Goal: Register for event/course

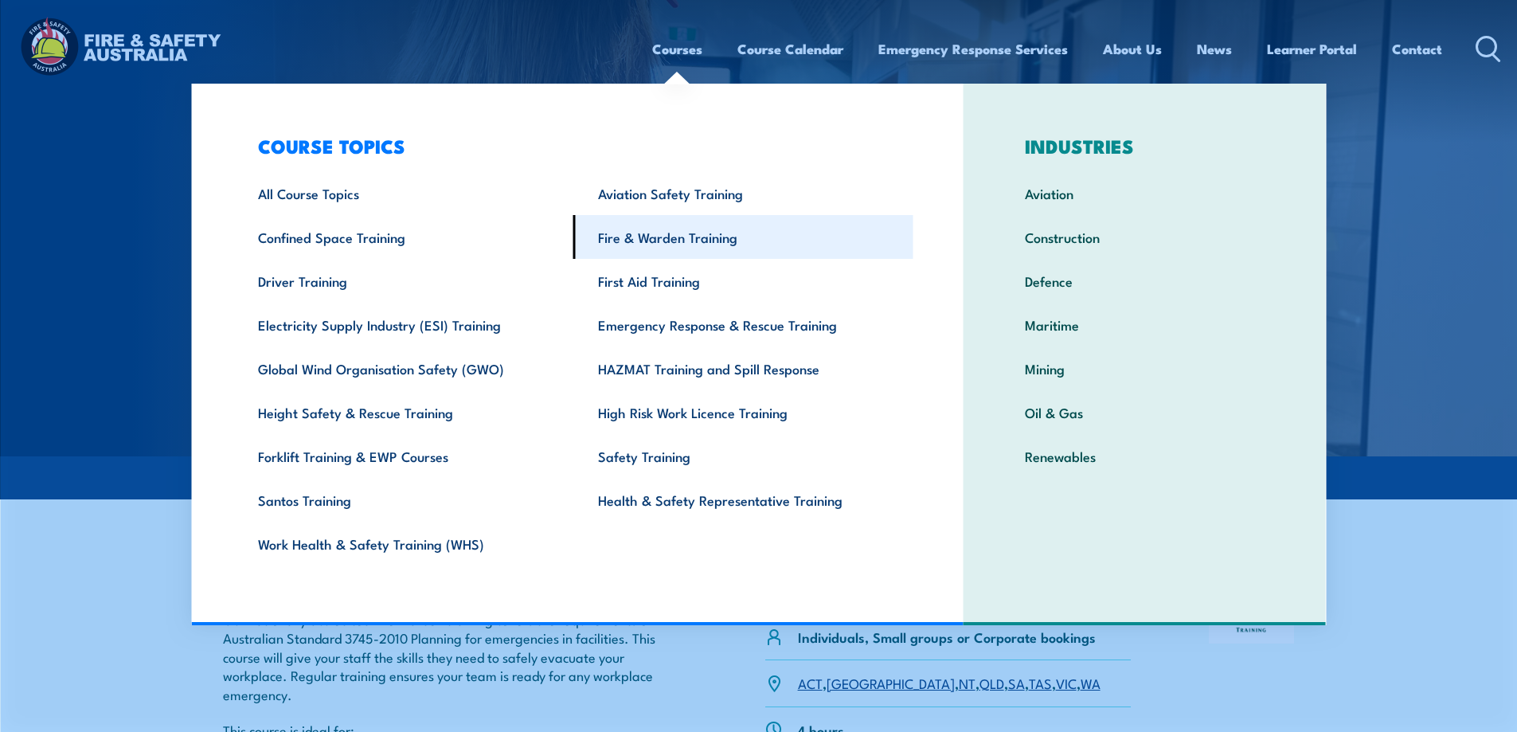
click at [671, 241] on link "Fire & Warden Training" at bounding box center [743, 237] width 340 height 44
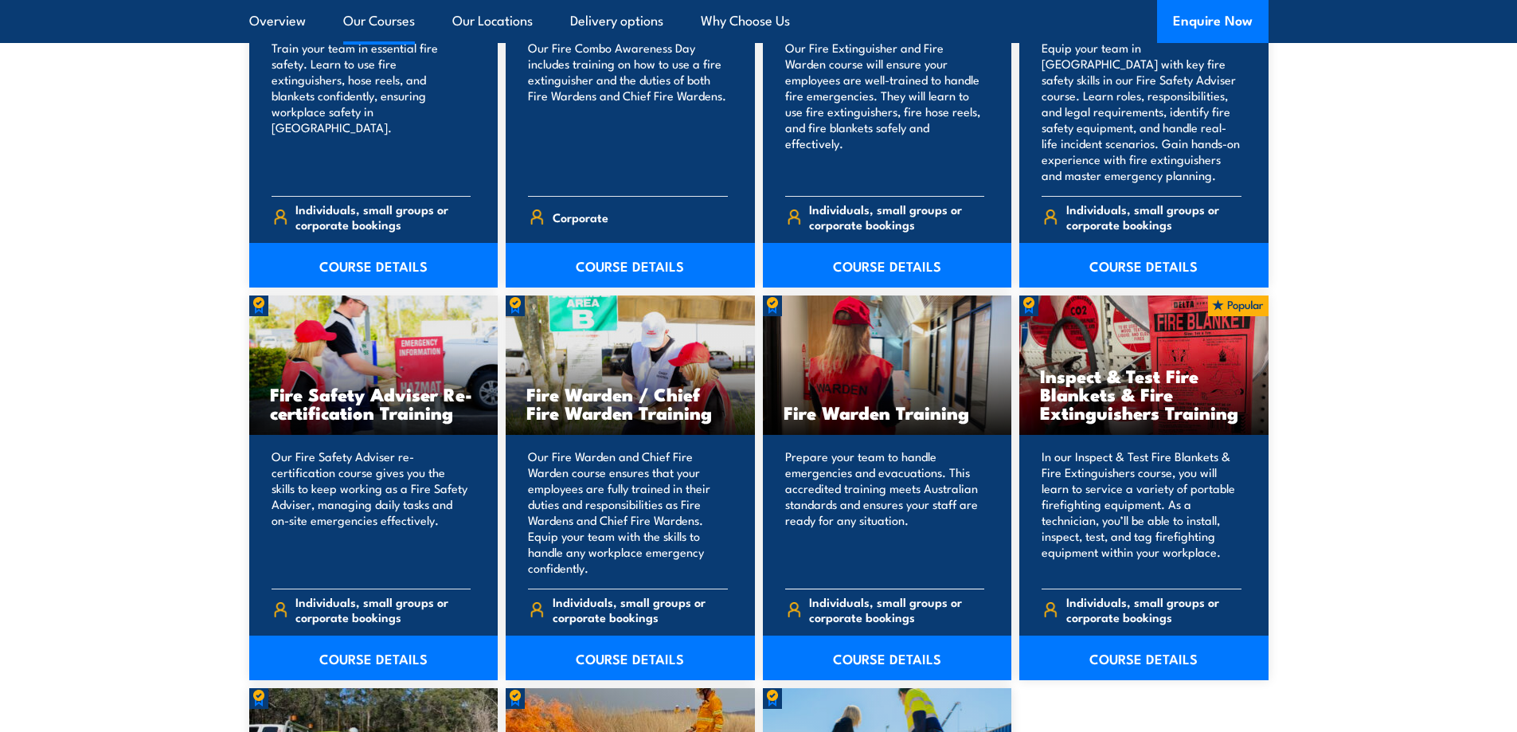
scroll to position [1911, 0]
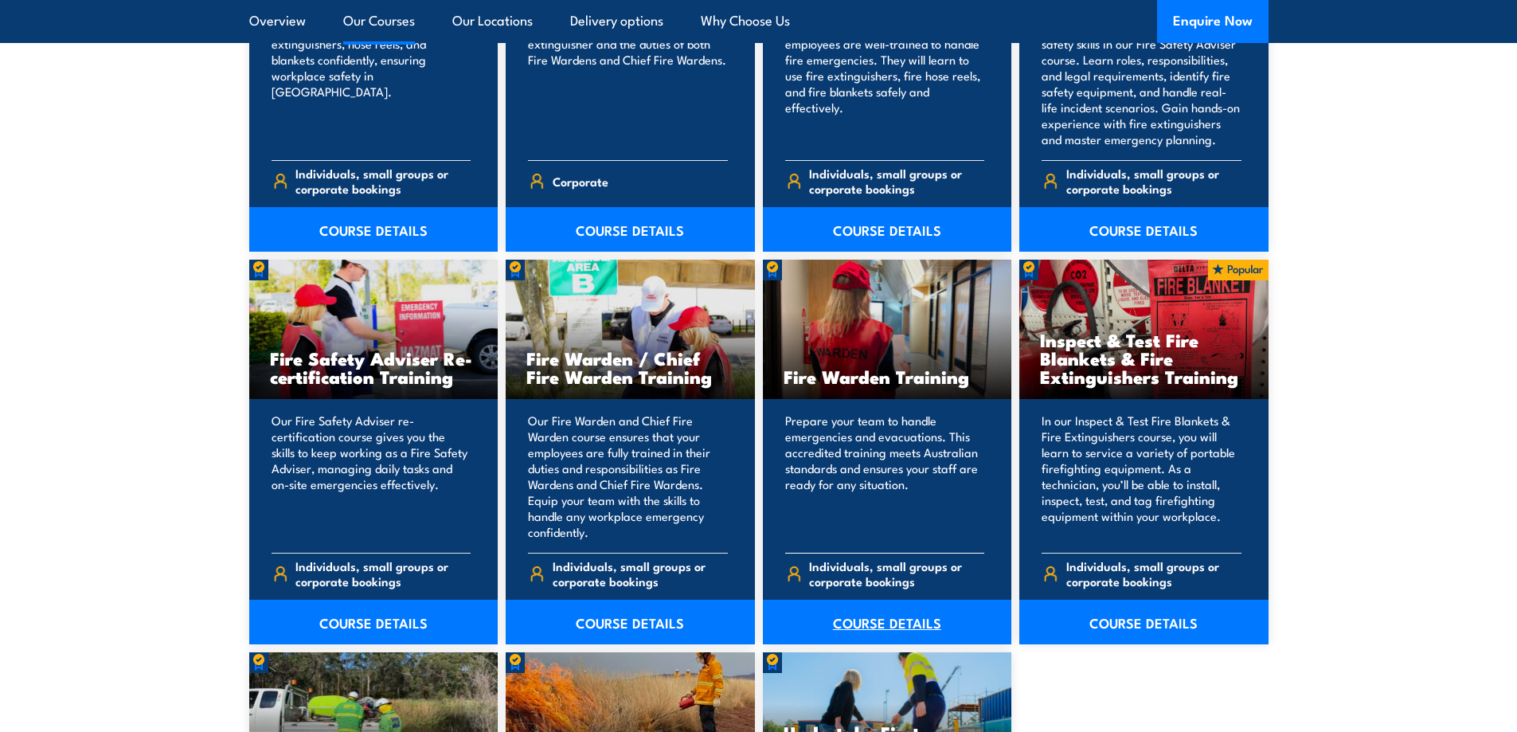
click at [868, 616] on link "COURSE DETAILS" at bounding box center [887, 622] width 249 height 45
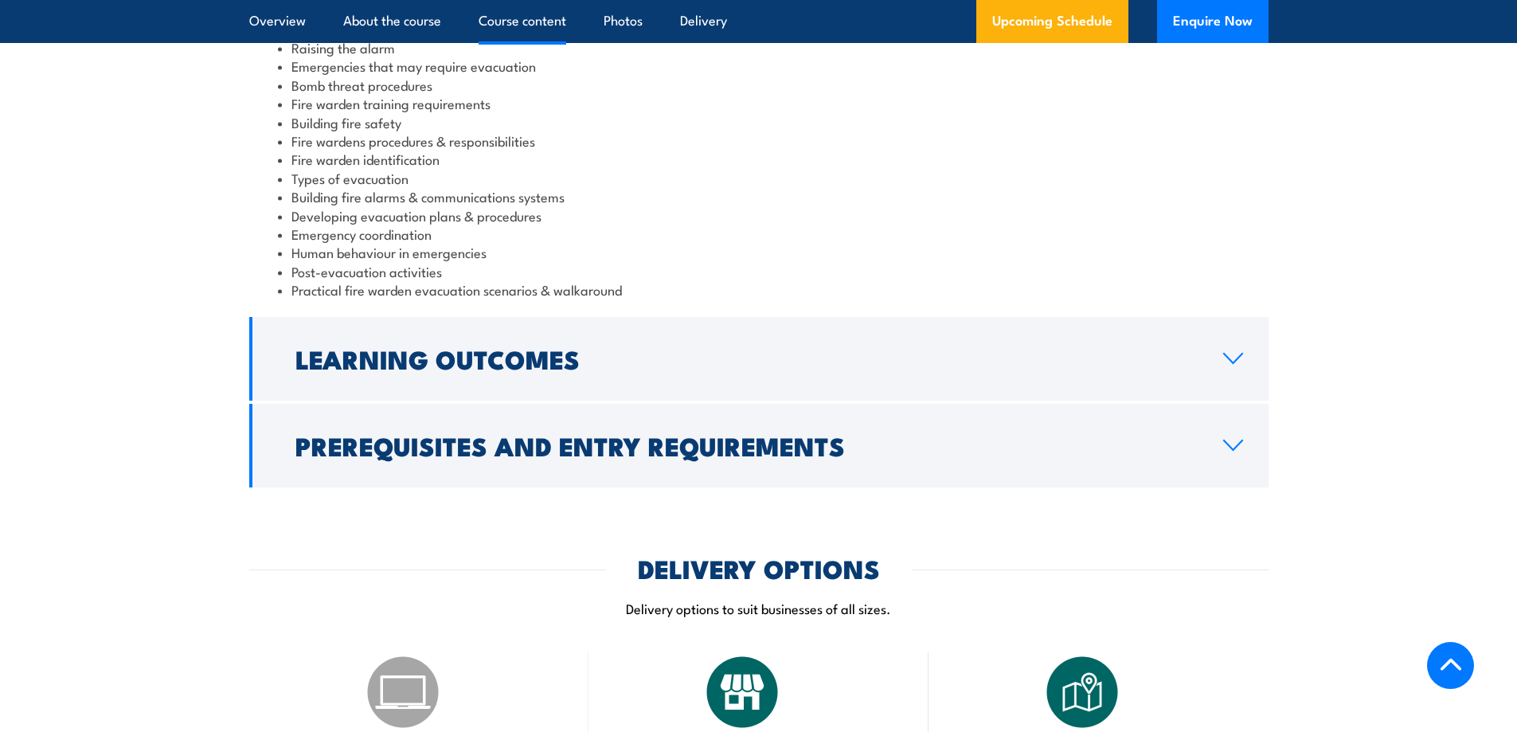
scroll to position [1832, 0]
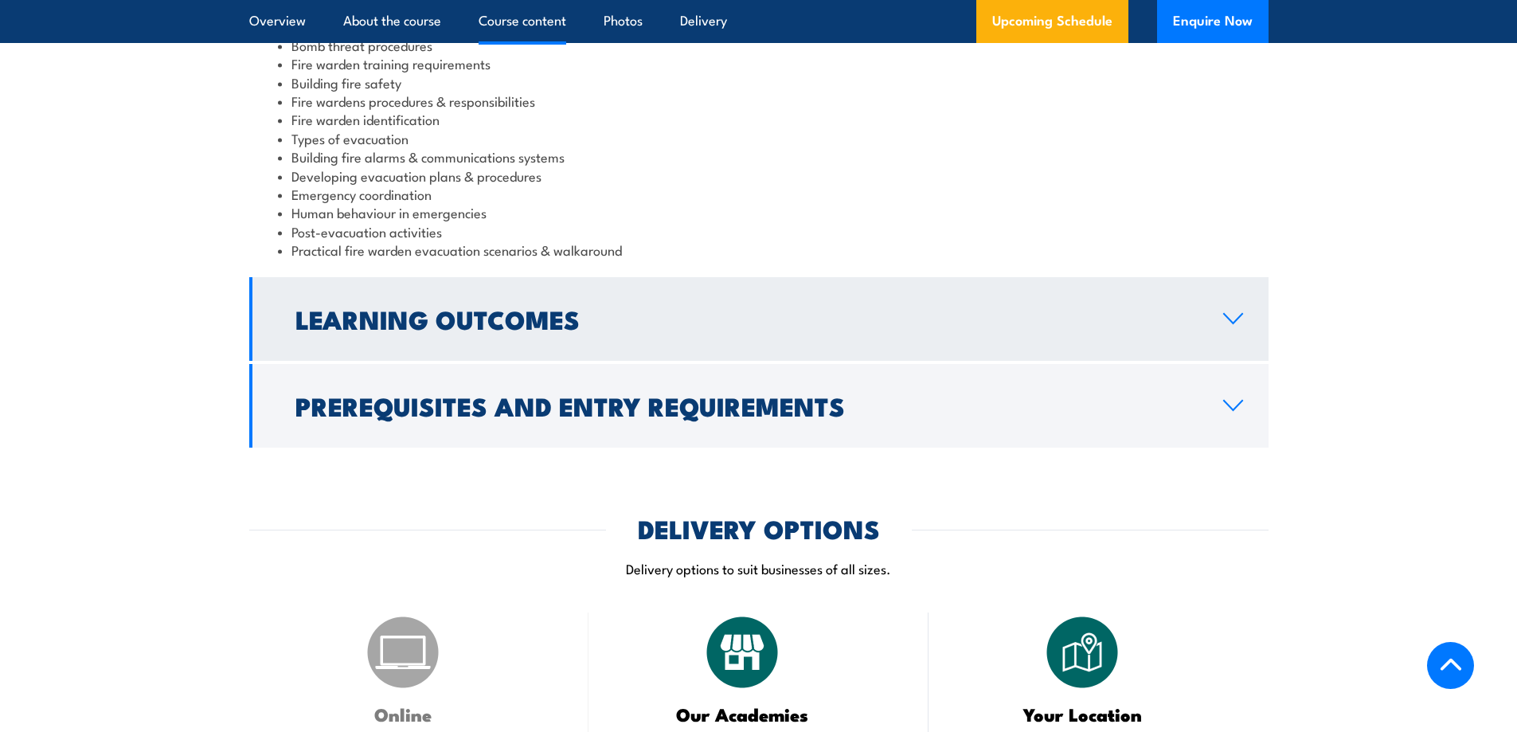
click at [399, 327] on h2 "Learning Outcomes" at bounding box center [746, 318] width 902 height 22
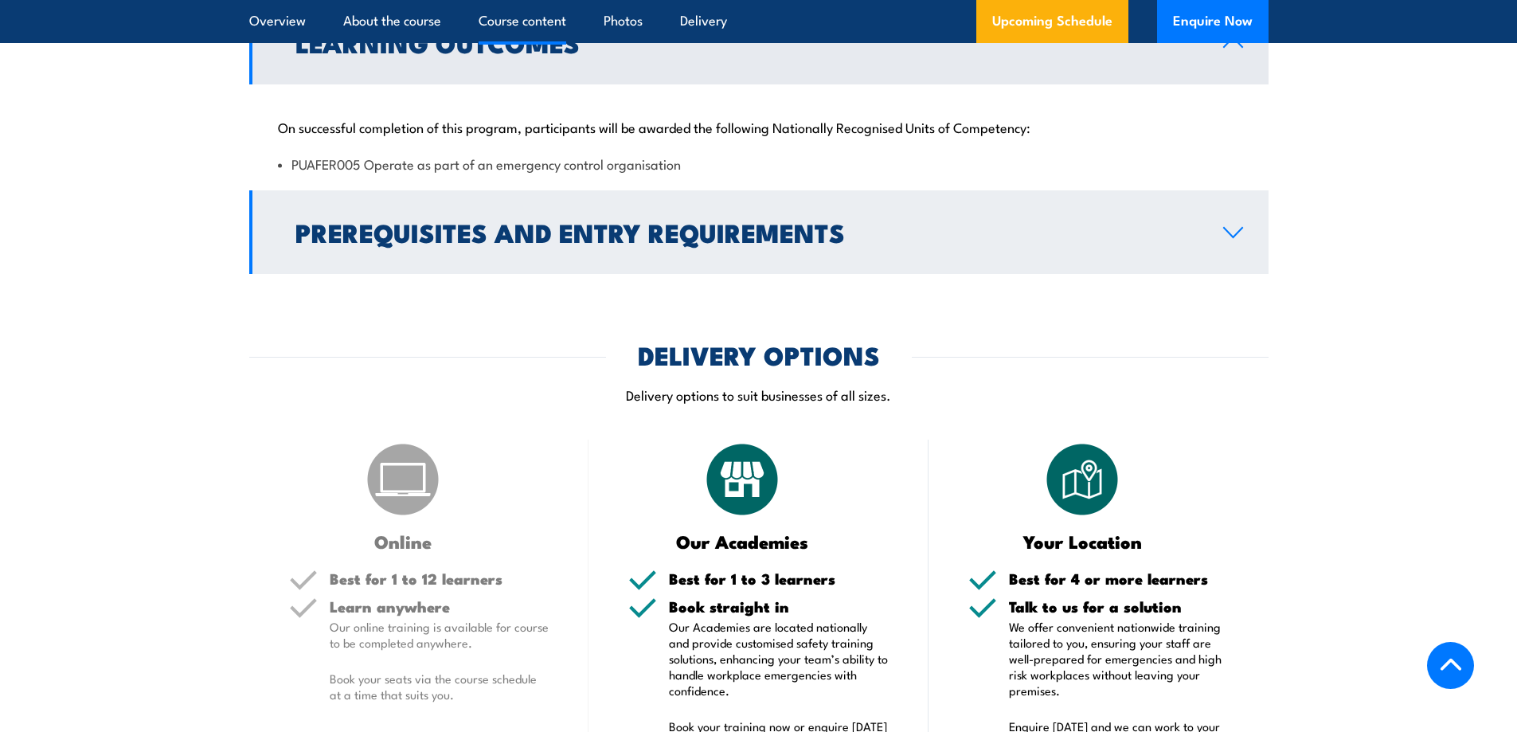
scroll to position [1603, 0]
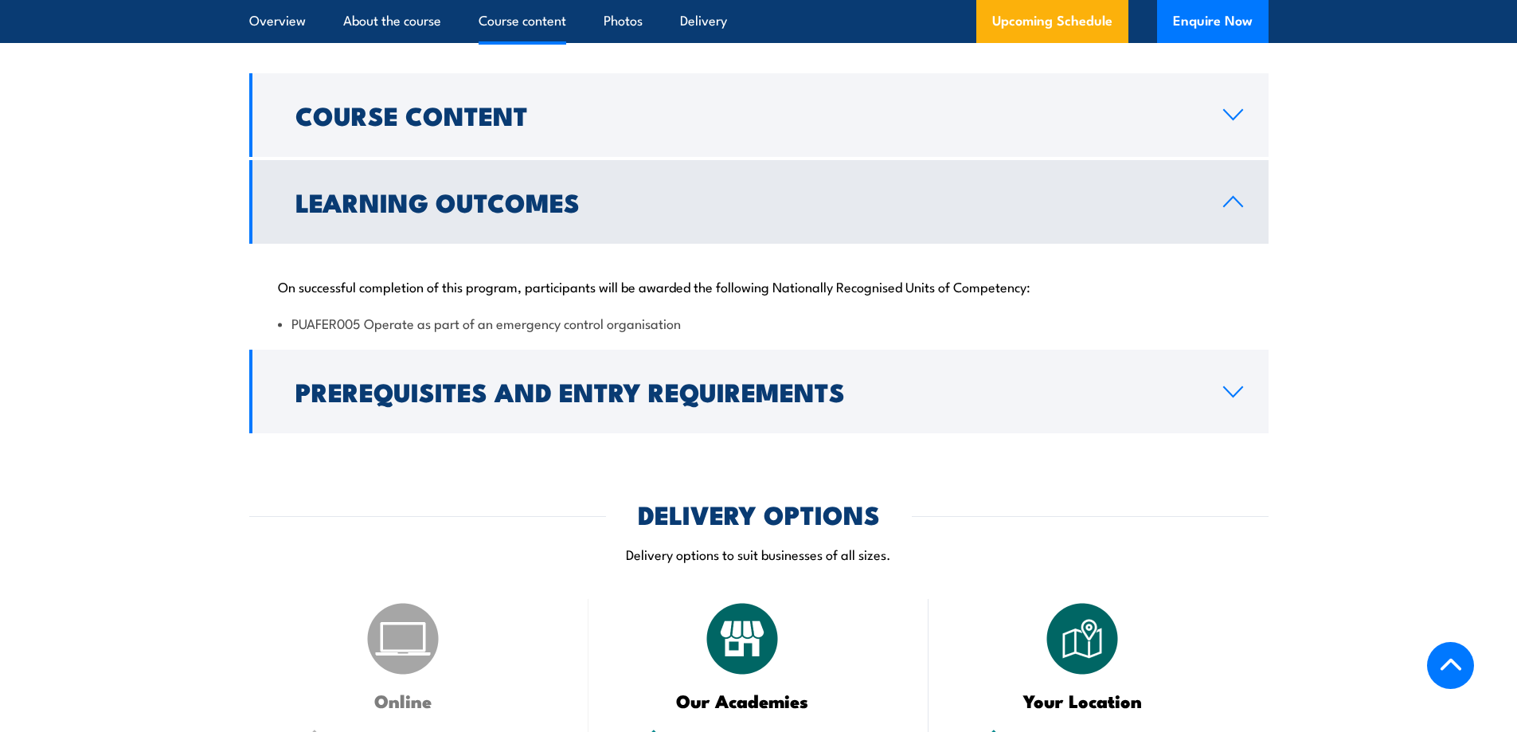
click at [432, 204] on h2 "Learning Outcomes" at bounding box center [746, 201] width 902 height 22
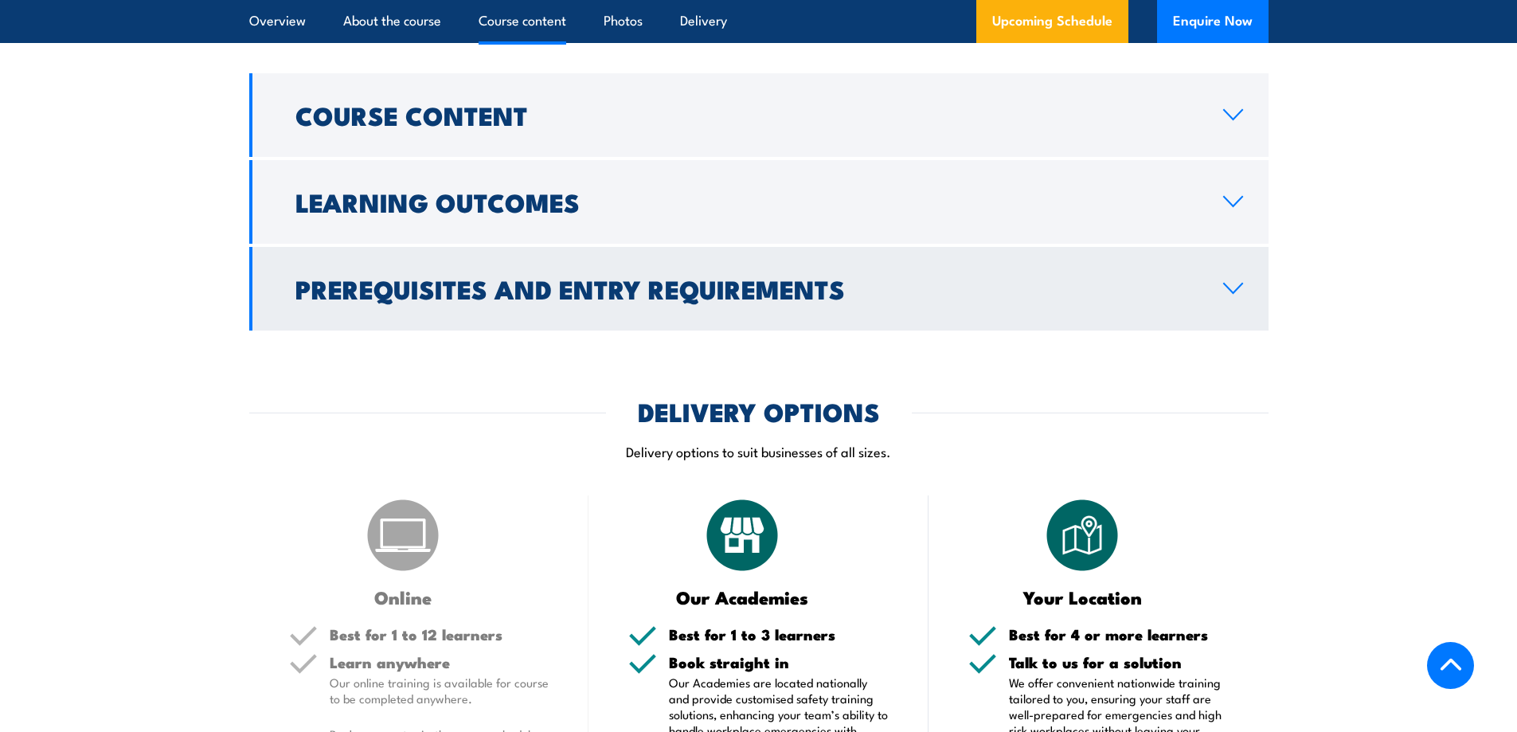
click at [432, 278] on h2 "Prerequisites and Entry Requirements" at bounding box center [746, 288] width 902 height 22
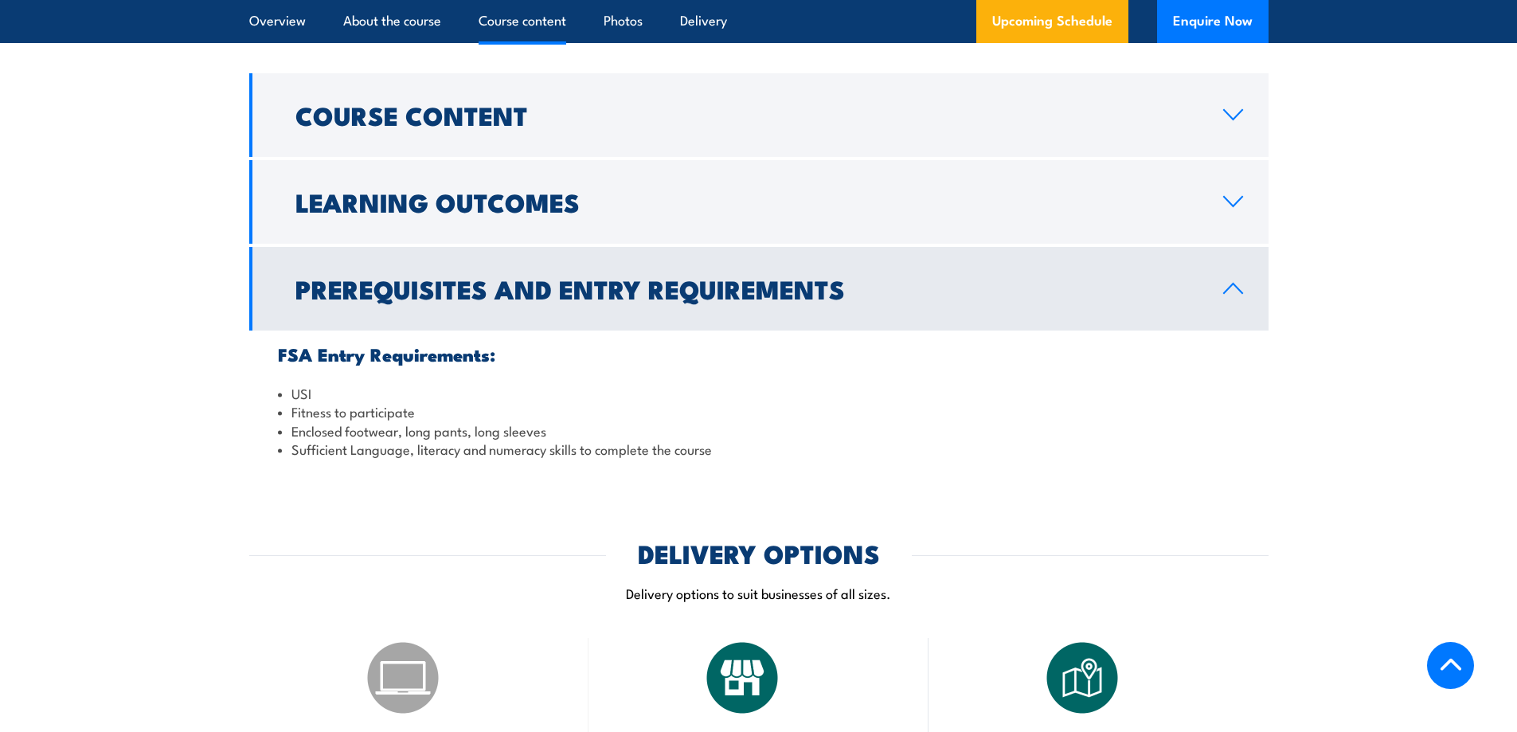
click at [432, 278] on h2 "Prerequisites and Entry Requirements" at bounding box center [746, 288] width 902 height 22
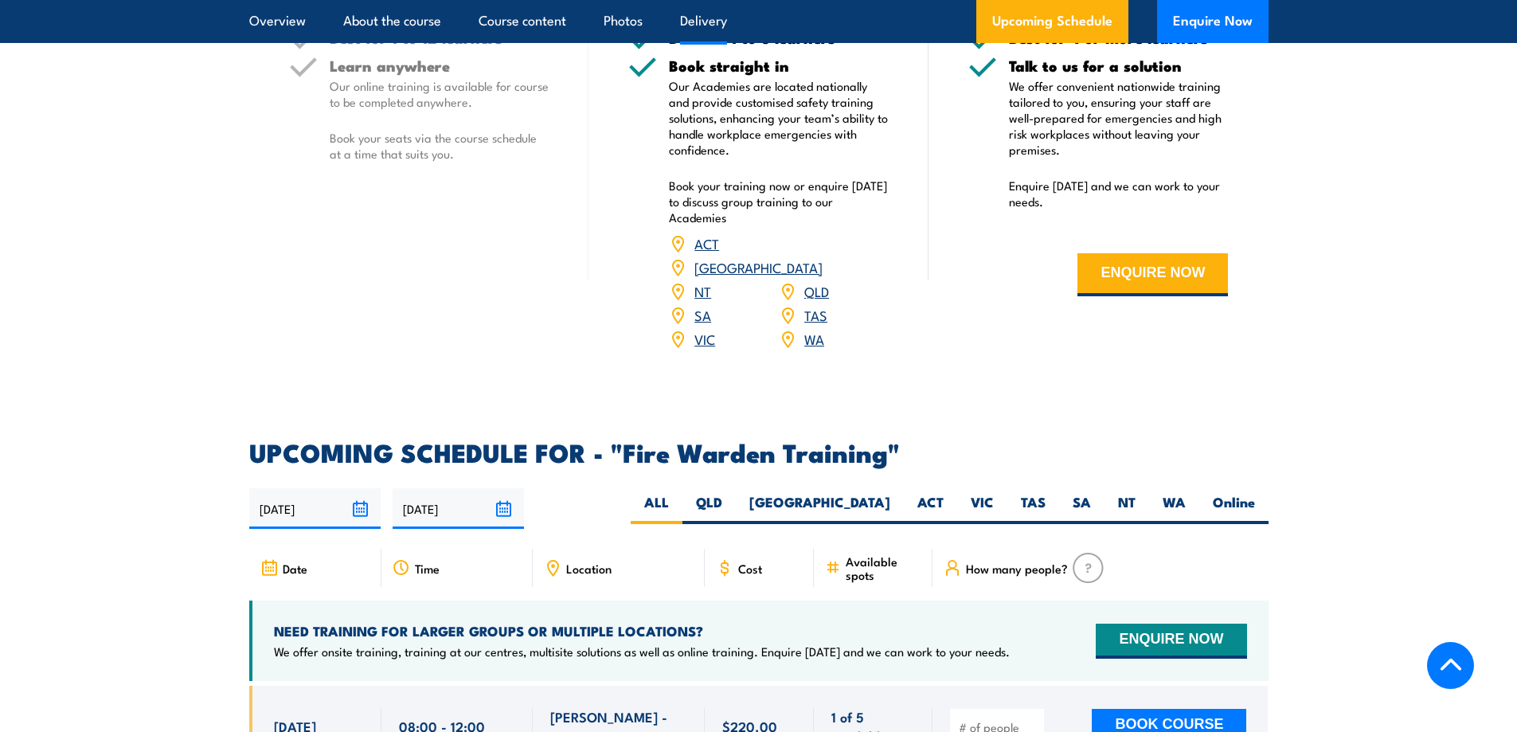
scroll to position [2240, 0]
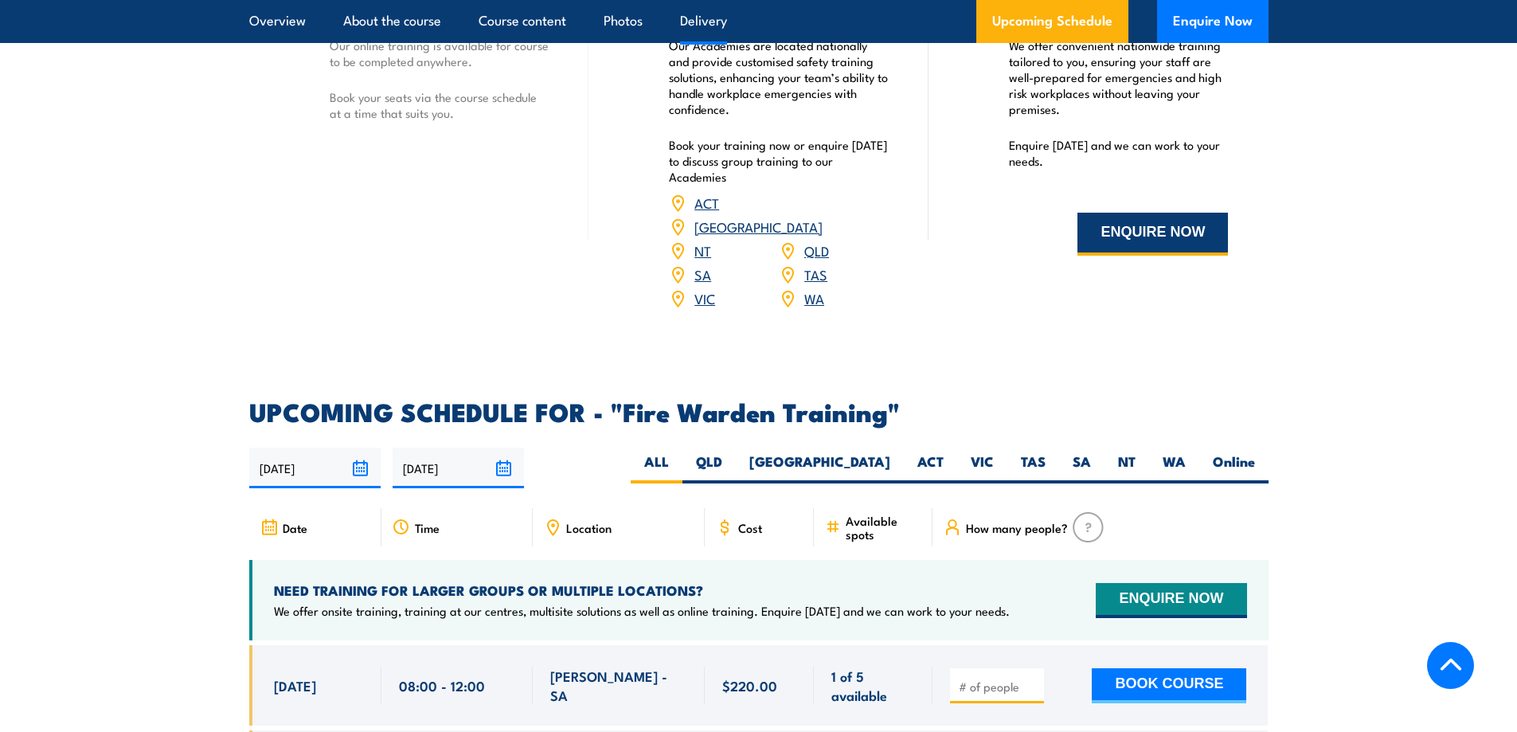
click at [1105, 237] on button "ENQUIRE NOW" at bounding box center [1152, 234] width 151 height 43
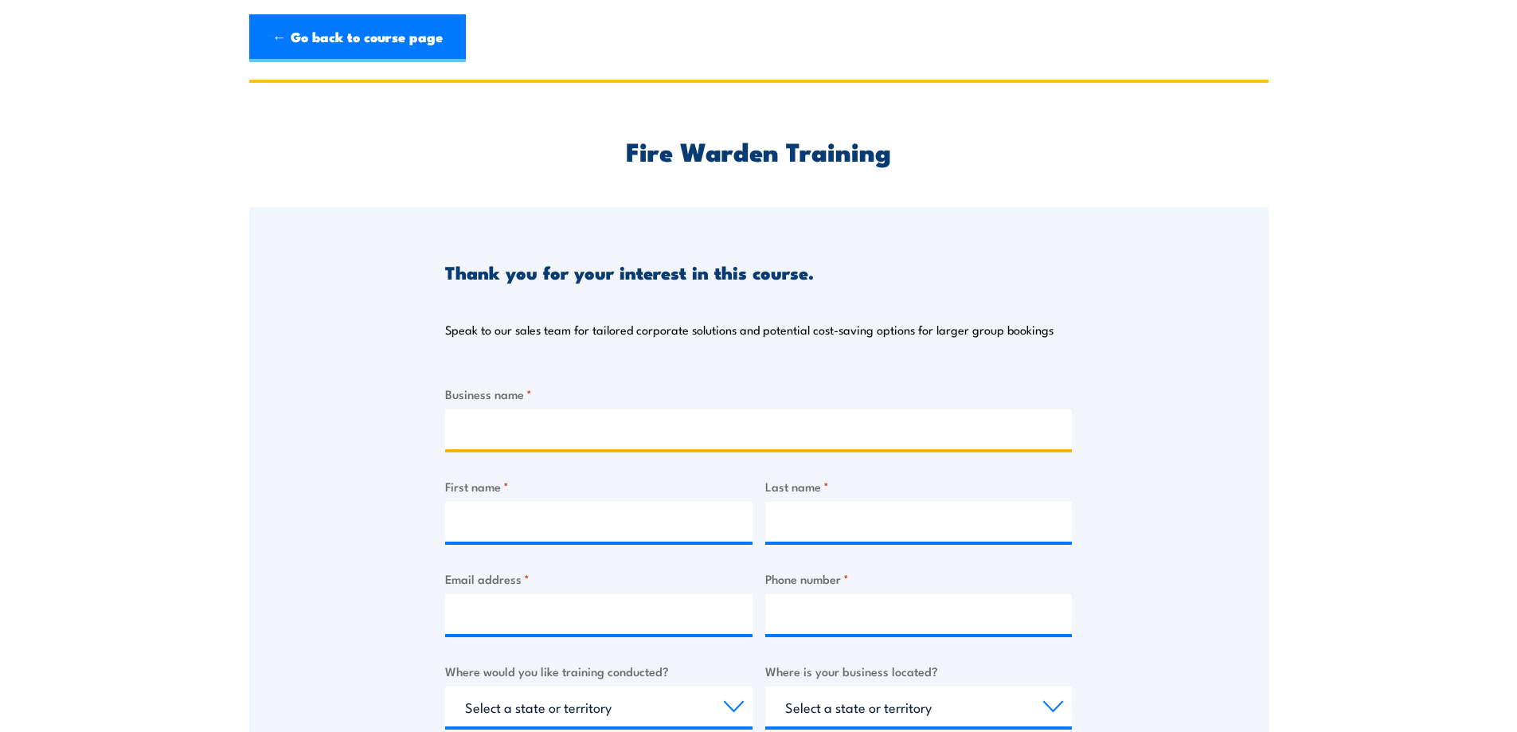
click at [571, 426] on input "Business name *" at bounding box center [758, 429] width 627 height 40
type input "Nikpol"
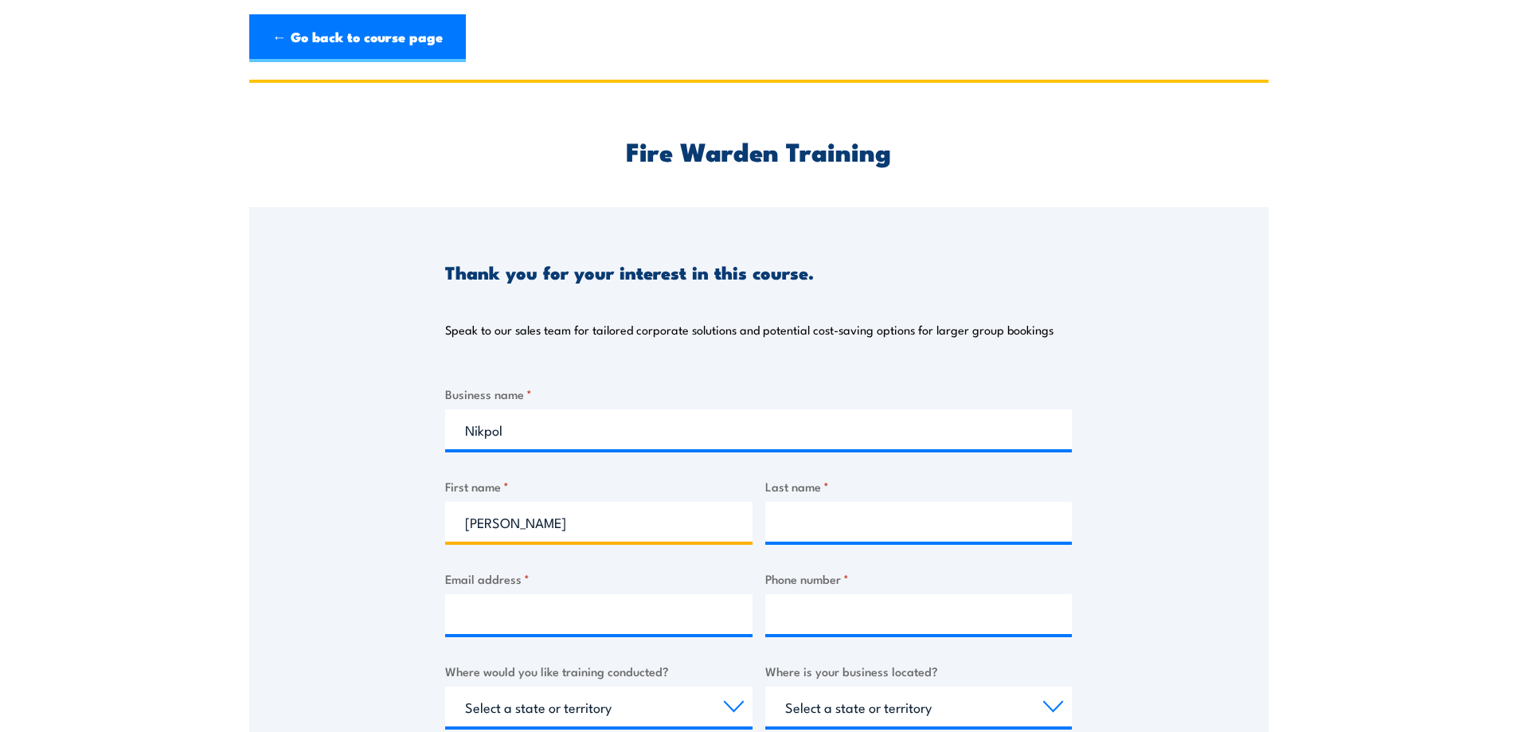
type input "Lerita"
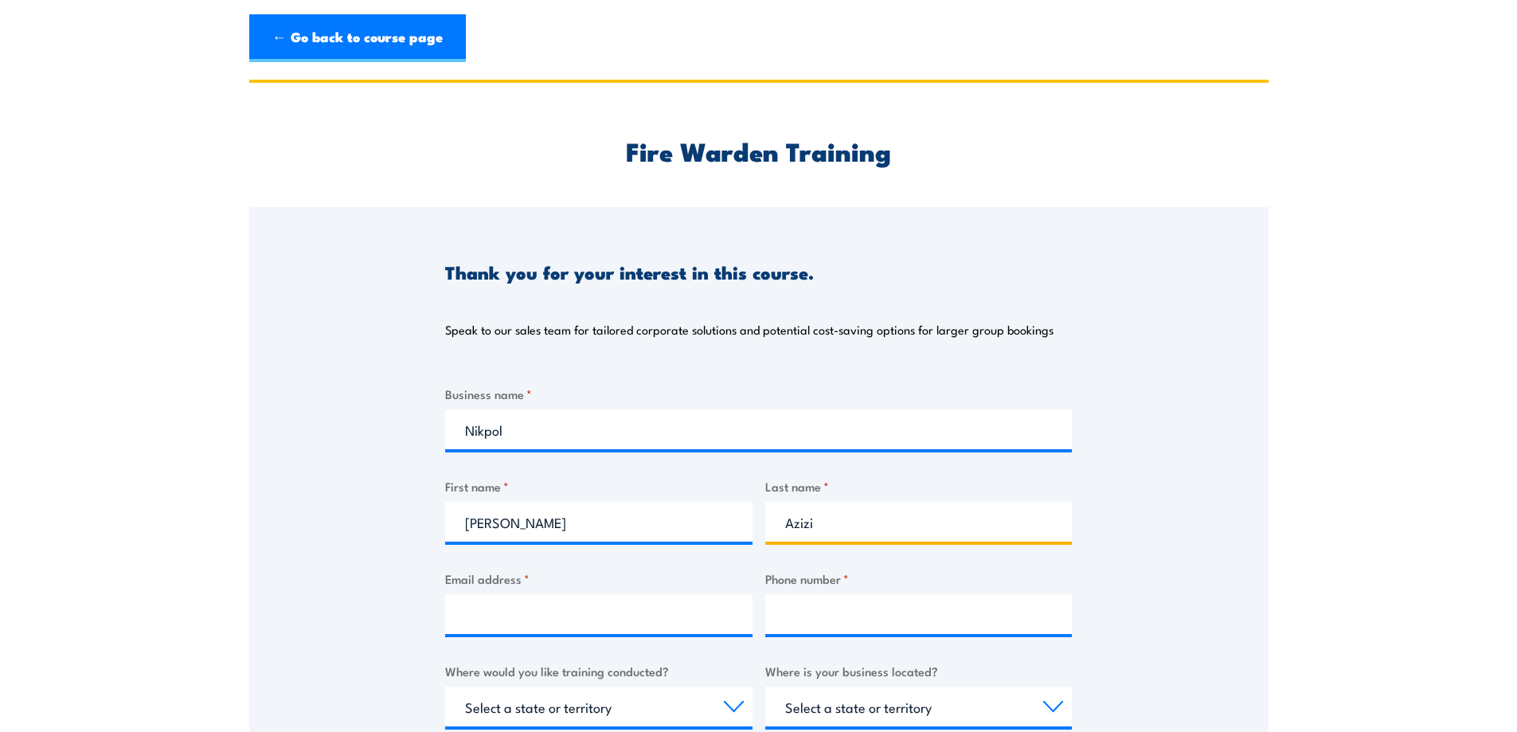
type input "Azizi"
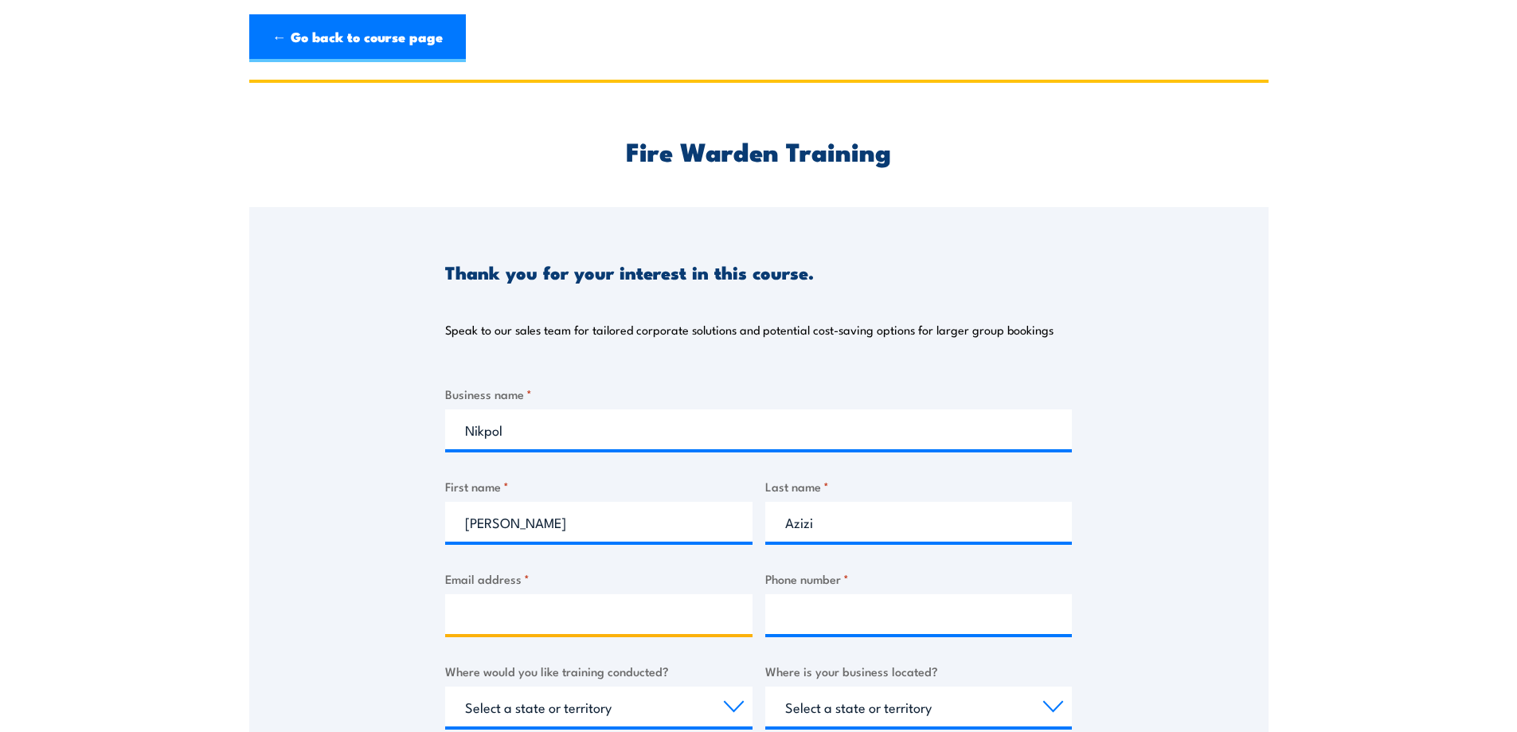
click at [573, 614] on input "Email address *" at bounding box center [598, 614] width 307 height 40
type input "Lazizi@nikpol.com.au"
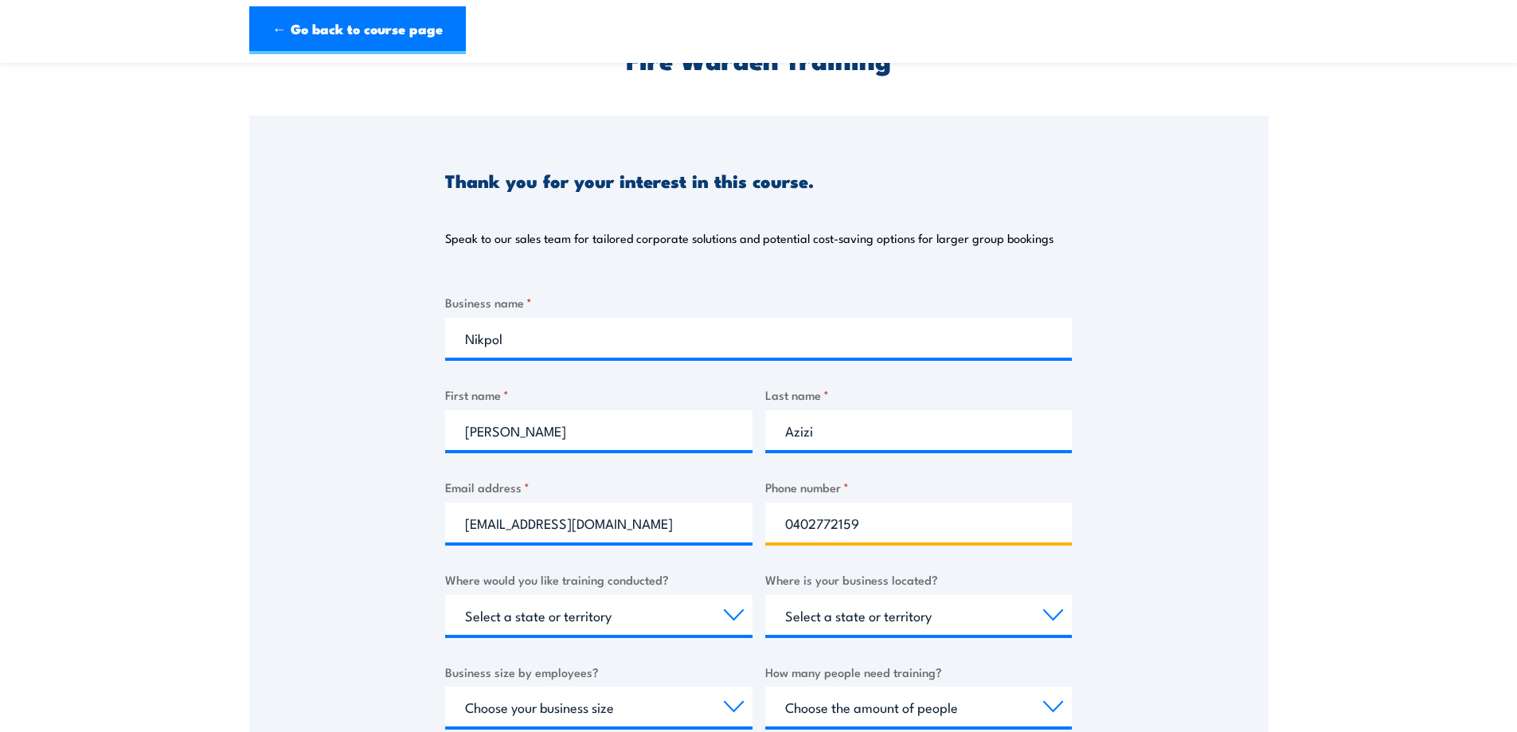
scroll to position [478, 0]
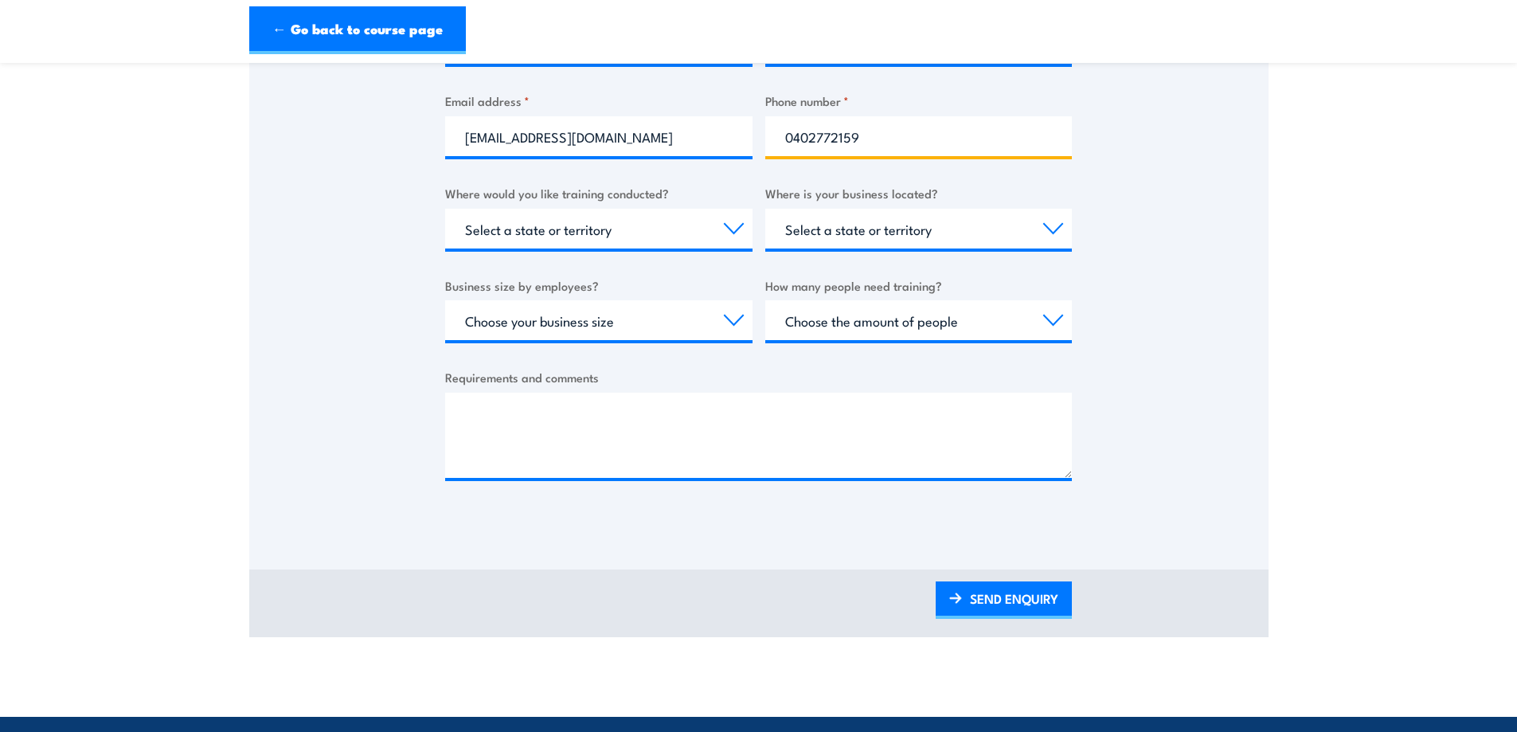
type input "0402772159"
click at [543, 225] on select "Select a state or territory Nationally - multiple locations QLD NSW VIC SA ACT …" at bounding box center [598, 229] width 307 height 40
select select "QLD"
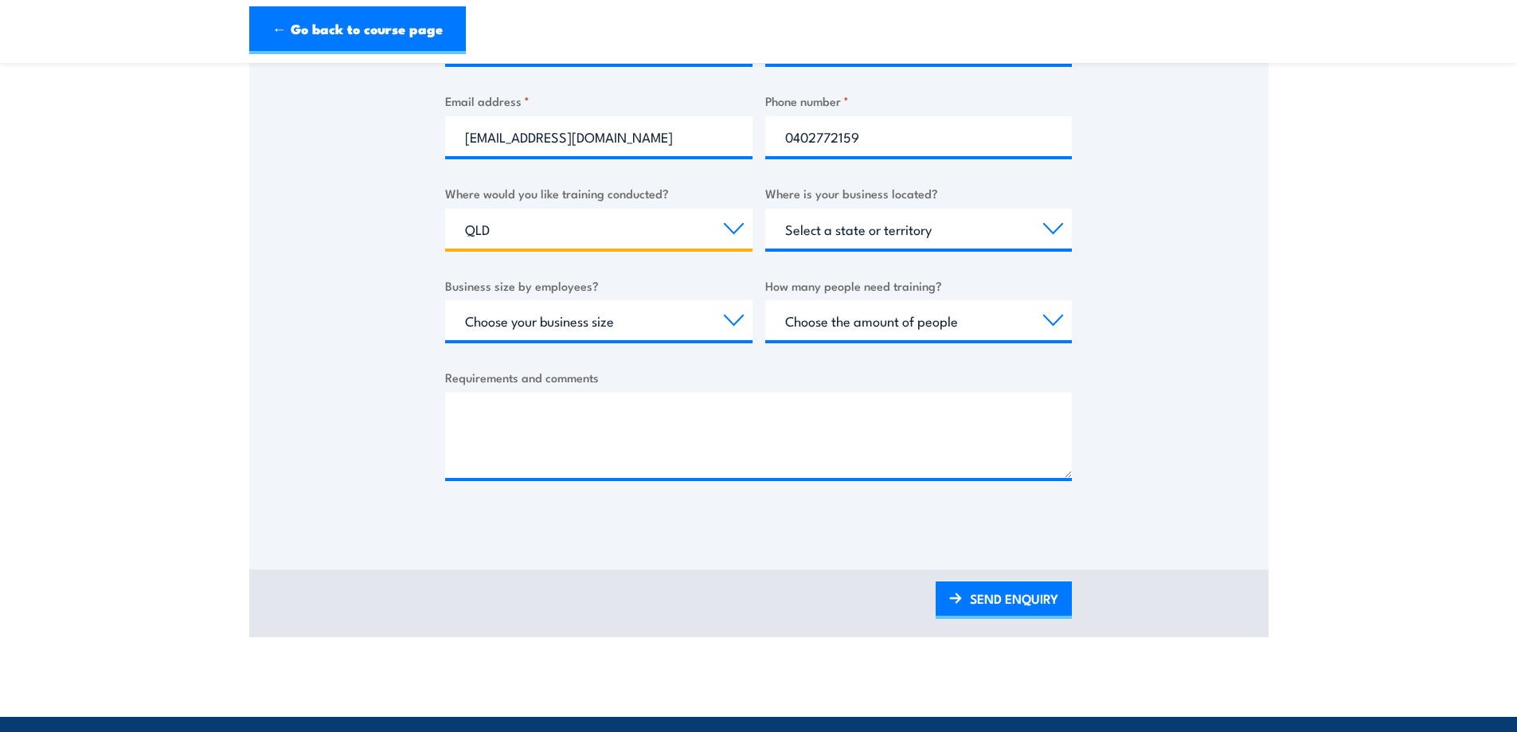
click at [445, 209] on select "Select a state or territory Nationally - multiple locations QLD NSW VIC SA ACT …" at bounding box center [598, 229] width 307 height 40
click at [807, 233] on select "Select a state or territory QLD NSW VIC SA ACT WA TAS NT" at bounding box center [918, 229] width 307 height 40
select select "QLD"
click at [765, 209] on select "Select a state or territory QLD NSW VIC SA ACT WA TAS NT" at bounding box center [918, 229] width 307 height 40
click at [813, 241] on select "Select a state or territory QLD NSW VIC SA ACT WA TAS NT" at bounding box center [918, 229] width 307 height 40
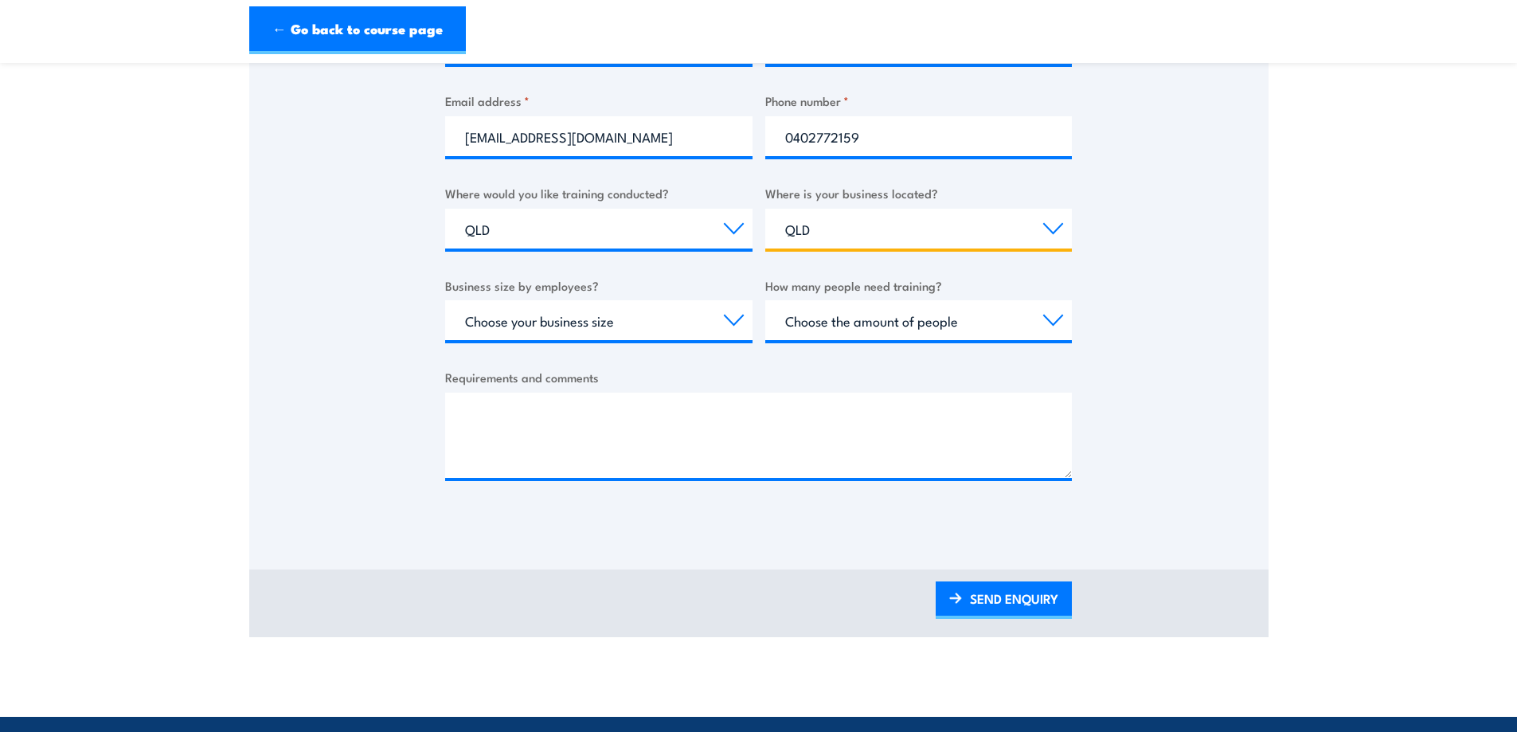
click at [765, 209] on select "Select a state or territory QLD NSW VIC SA ACT WA TAS NT" at bounding box center [918, 229] width 307 height 40
click at [651, 327] on select "Choose your business size 1 to 19 20 to 199 200+" at bounding box center [598, 320] width 307 height 40
select select "20 to 199"
click at [445, 300] on select "Choose your business size 1 to 19 20 to 199 200+" at bounding box center [598, 320] width 307 height 40
click at [864, 317] on select "Choose the amount of people 1 to 4 5 to 19 20+" at bounding box center [918, 320] width 307 height 40
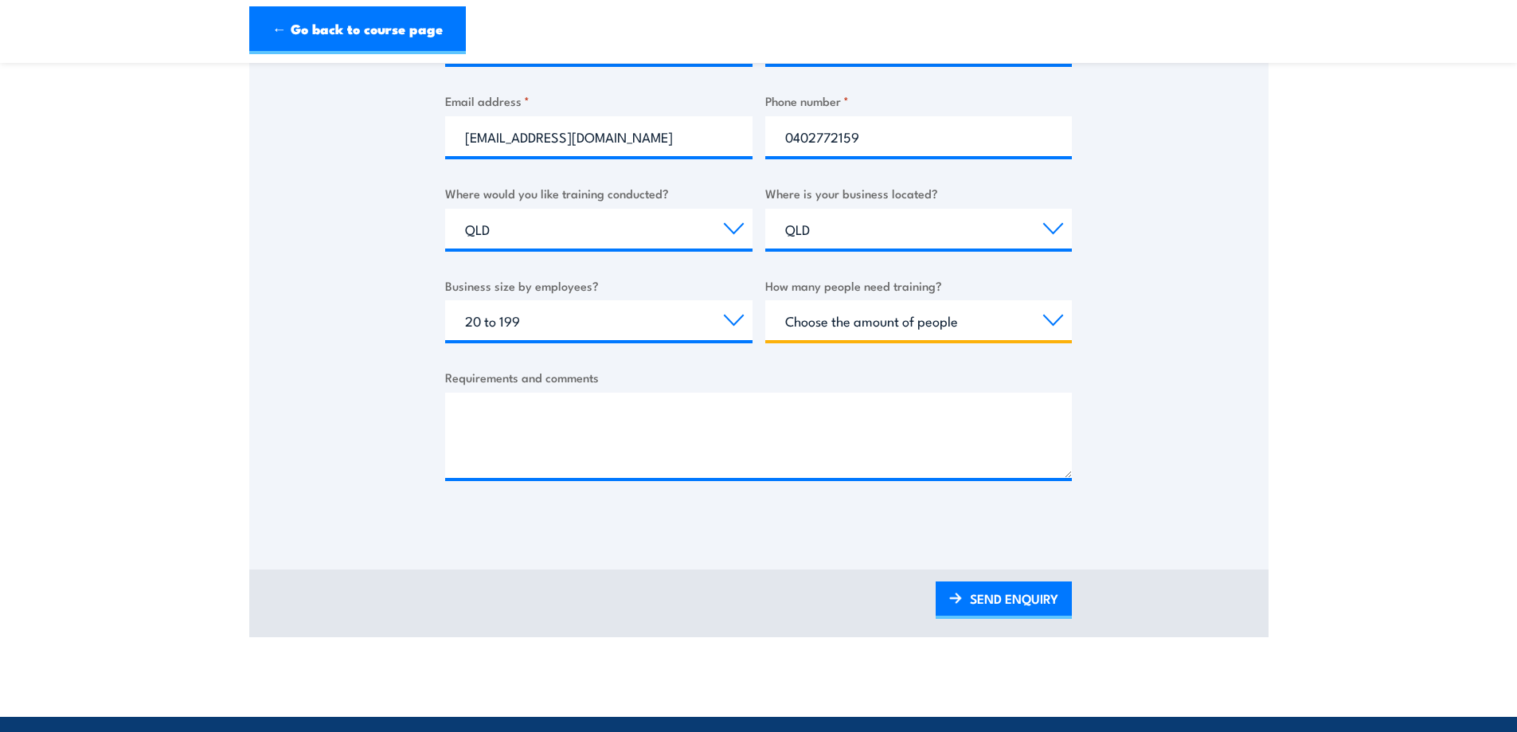
select select "5 to 19"
click at [765, 300] on select "Choose the amount of people 1 to 4 5 to 19 20+" at bounding box center [918, 320] width 307 height 40
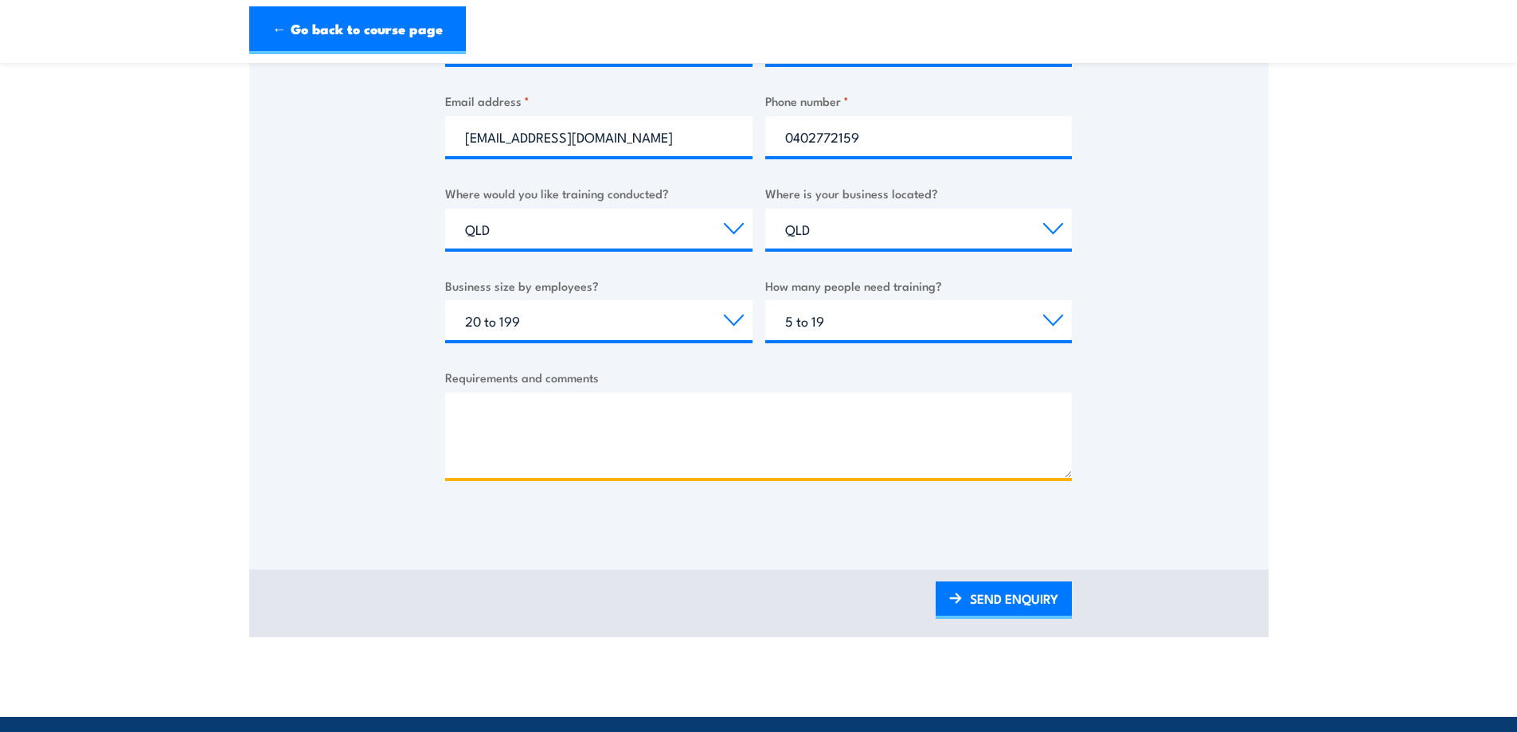
click at [617, 414] on textarea "Requirements and comments" at bounding box center [758, 435] width 627 height 85
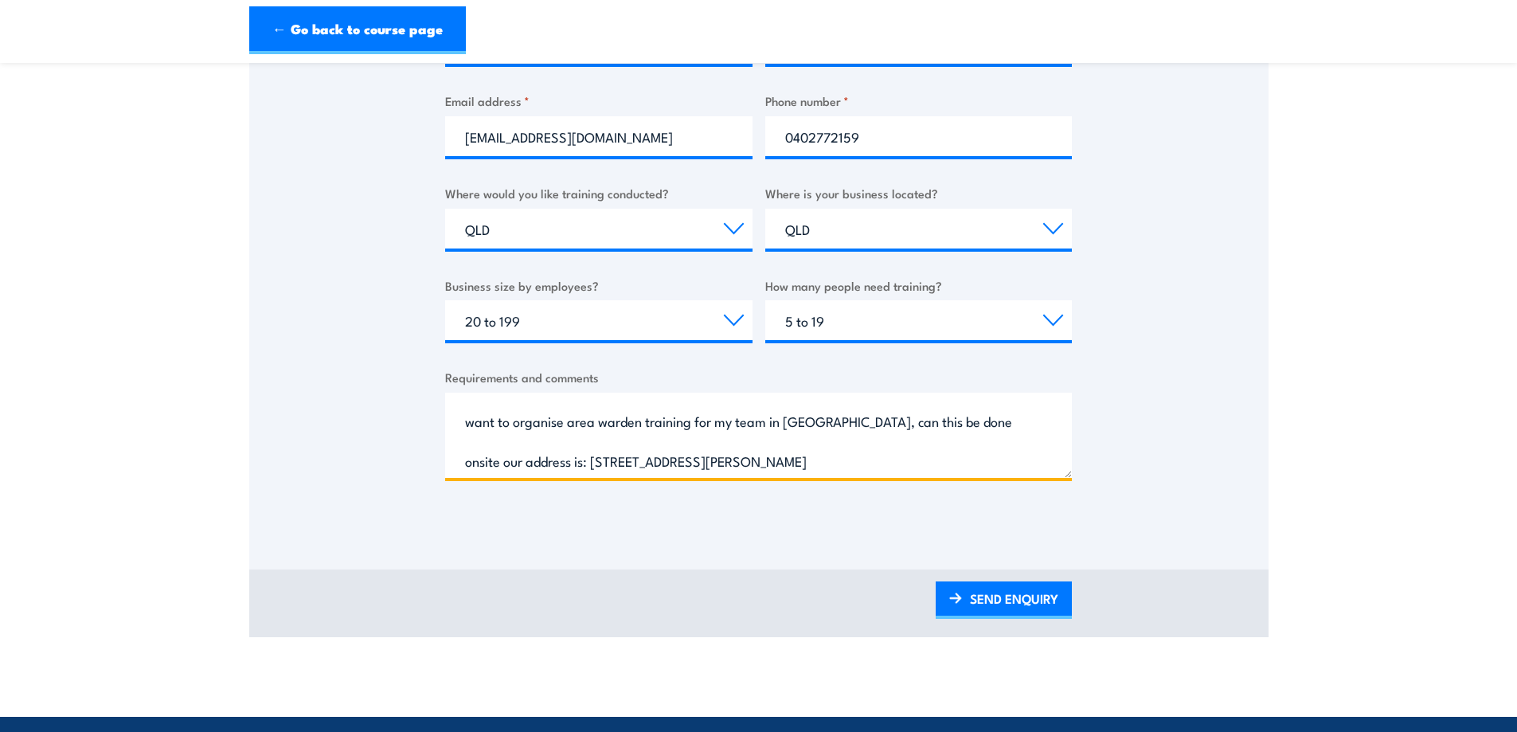
scroll to position [0, 0]
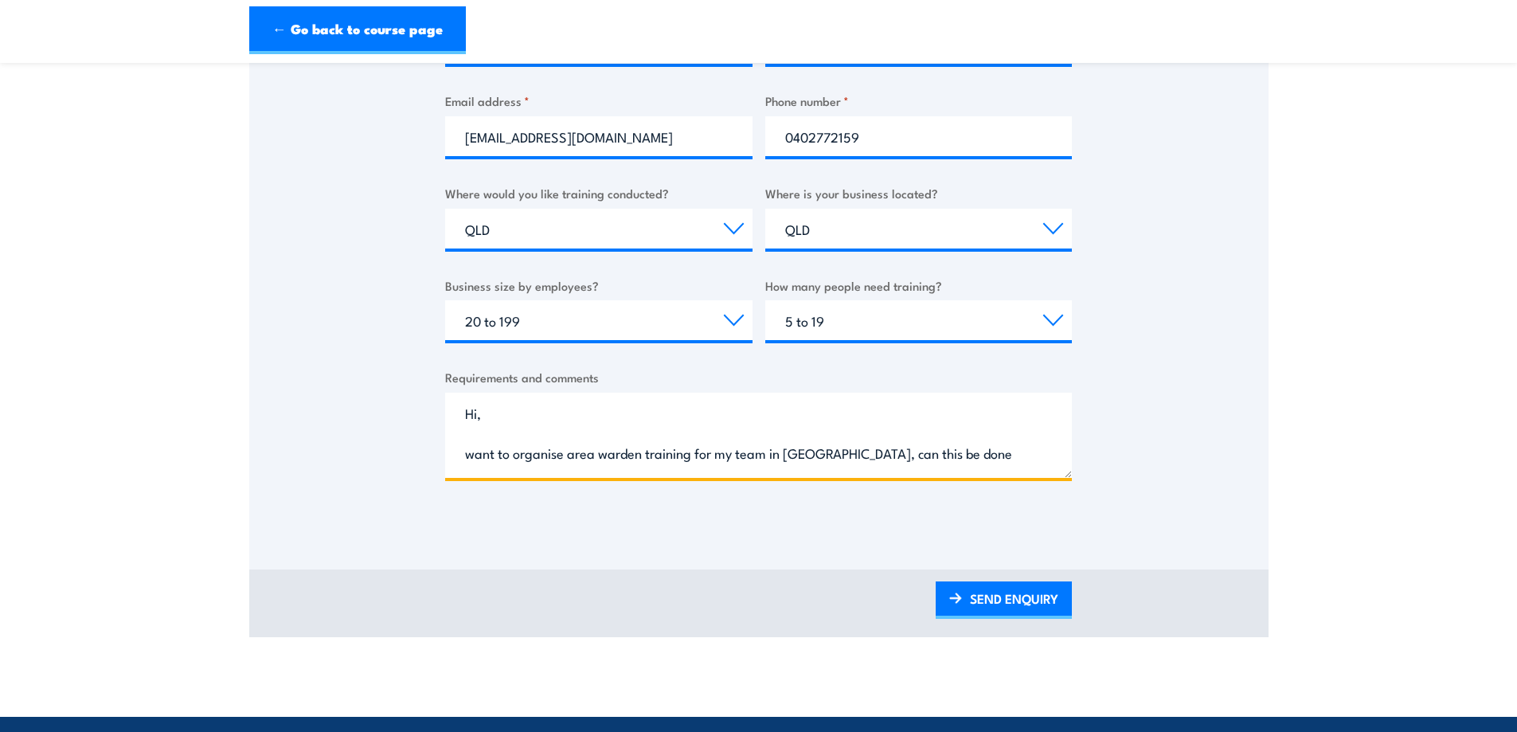
click at [809, 455] on textarea "Hi, want to organise area warden training for my team in QLD, can this be done …" at bounding box center [758, 435] width 627 height 85
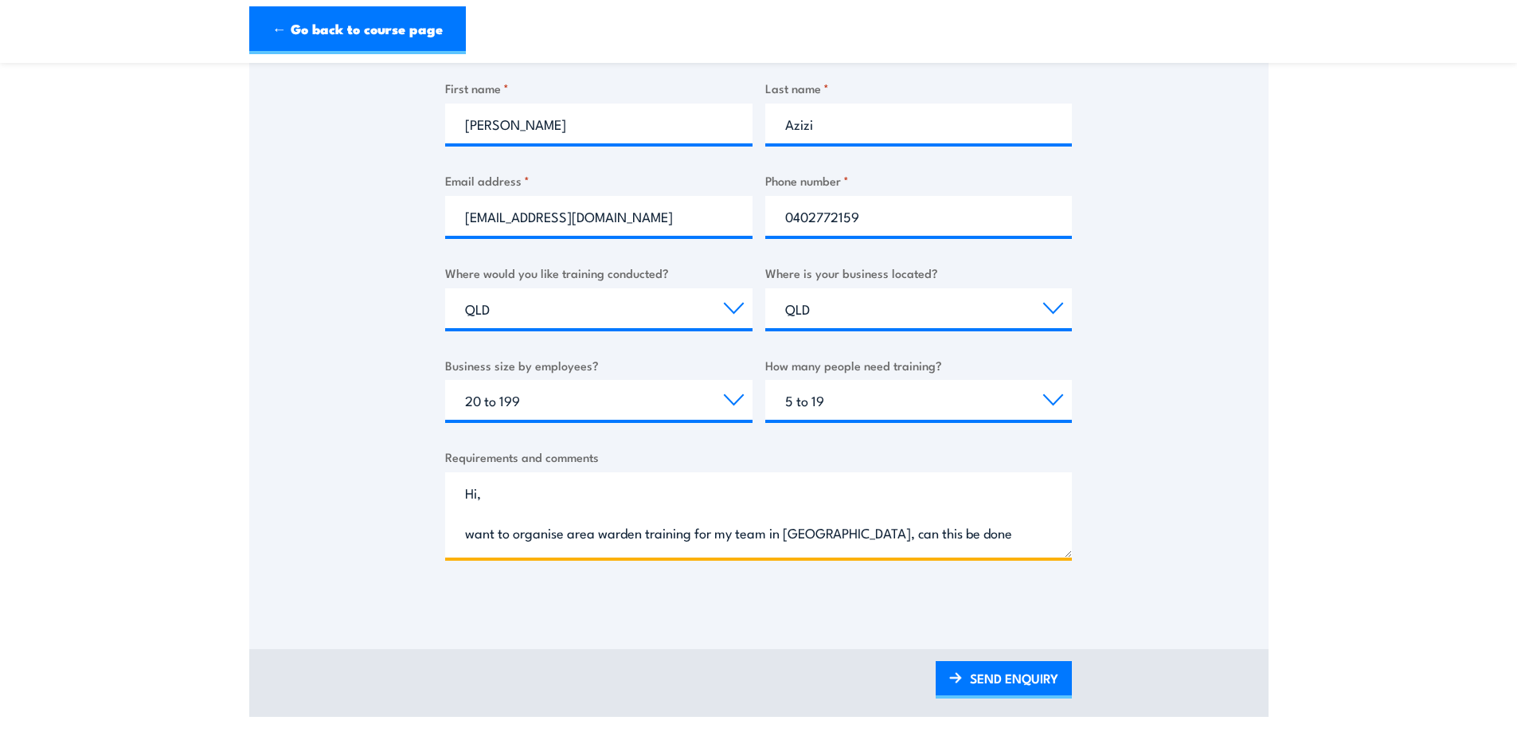
click at [463, 533] on textarea "Hi, want to organise area warden training for my team in QLD, can this be done …" at bounding box center [758, 514] width 627 height 85
click at [979, 533] on textarea "Hi, I want to organise area warden training for my team in QLD, can this be don…" at bounding box center [758, 514] width 627 height 85
click at [694, 541] on textarea "Hi, I want to organise area warden training for my team in QLD, can this be don…" at bounding box center [758, 514] width 627 height 85
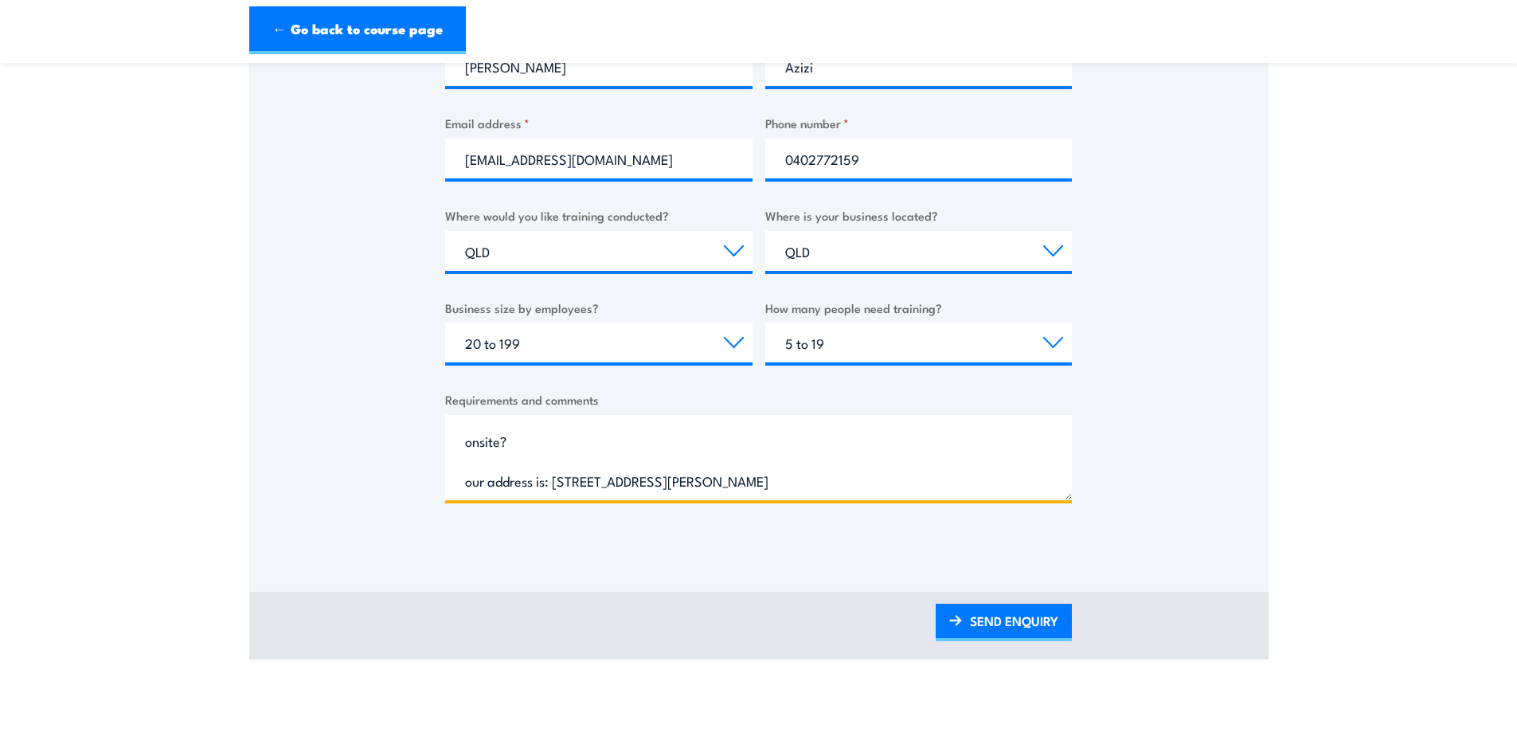
scroll to position [478, 0]
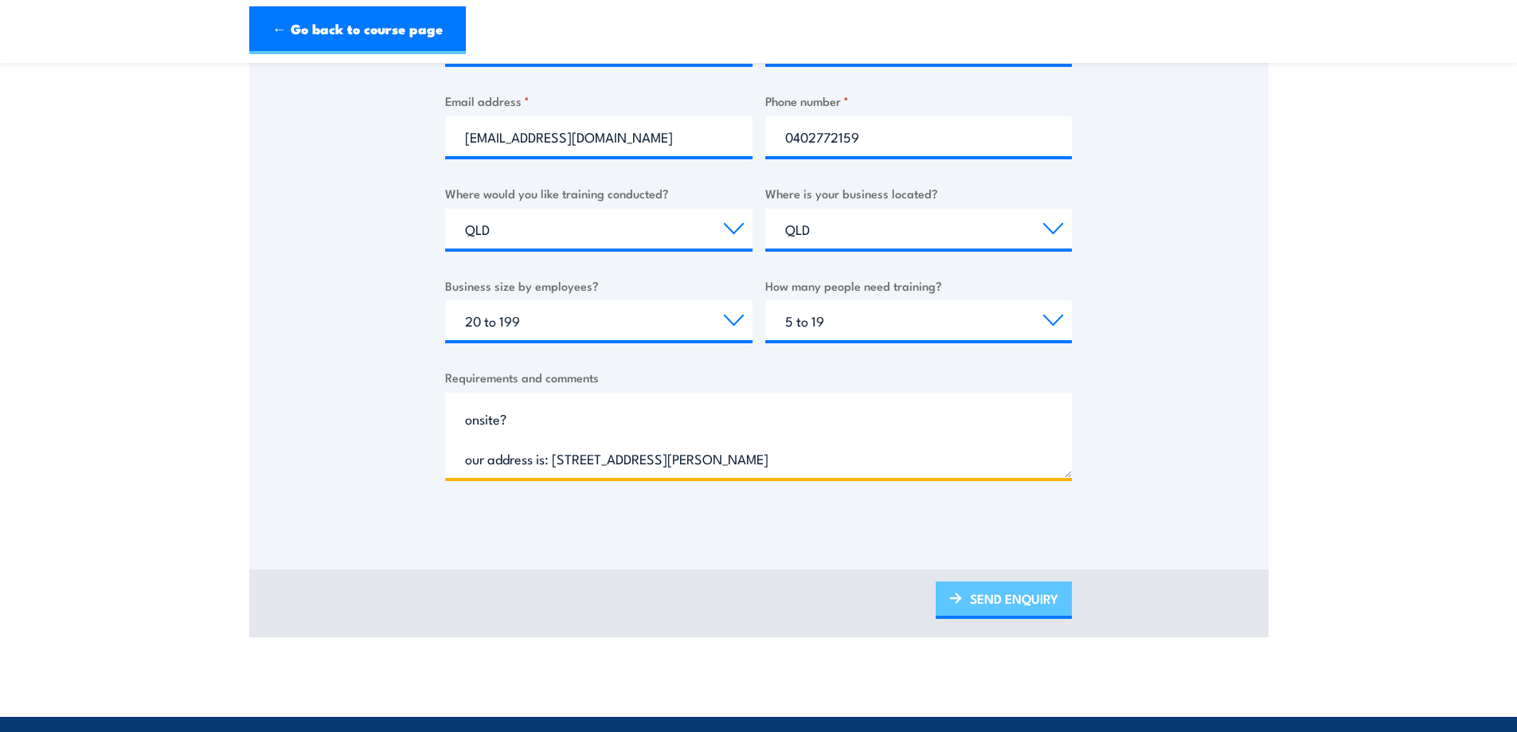
type textarea "Hi, I want to organise area warden training for my team in QLD, can this be don…"
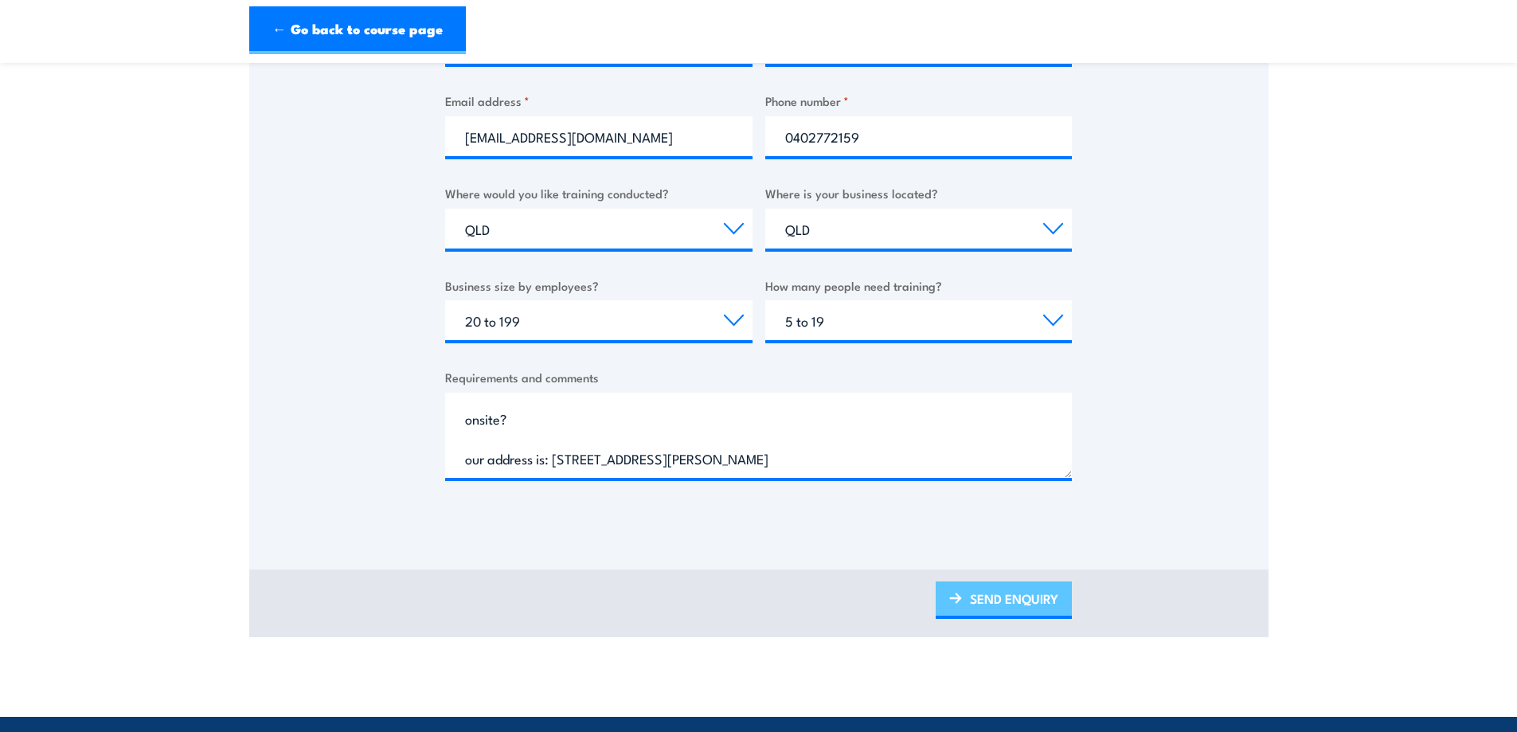
click at [960, 604] on img at bounding box center [955, 597] width 13 height 11
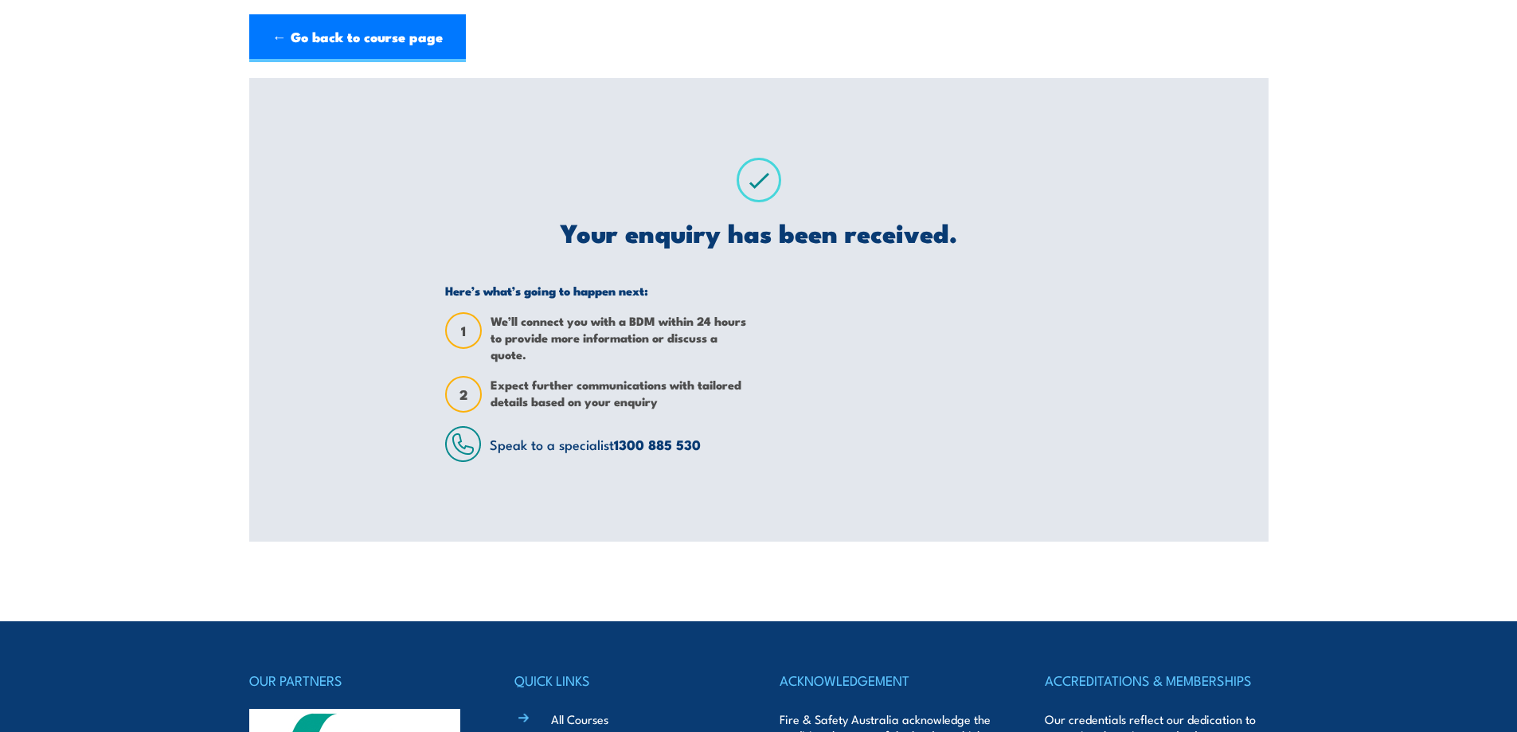
scroll to position [1, 0]
